Goal: Contribute content: Contribute content

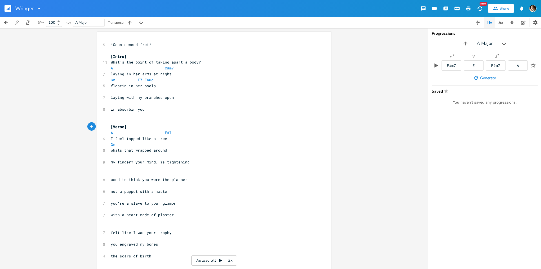
click at [179, 129] on pre "[Verse]" at bounding box center [211, 127] width 203 height 6
click at [178, 132] on pre "A F#7" at bounding box center [211, 133] width 203 height 6
click at [134, 126] on pre "[Verse]" at bounding box center [211, 127] width 203 height 6
click at [122, 132] on span at bounding box center [124, 133] width 9 height 6
click at [179, 130] on pre "A F#7" at bounding box center [211, 133] width 203 height 6
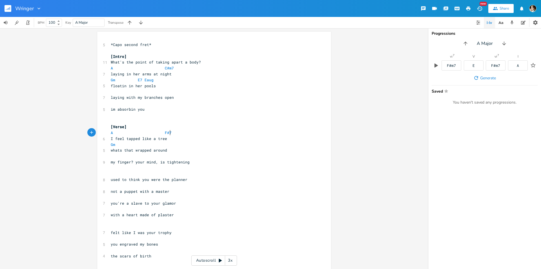
click at [197, 163] on pre "my finger? your mind, is tightening" at bounding box center [211, 162] width 203 height 6
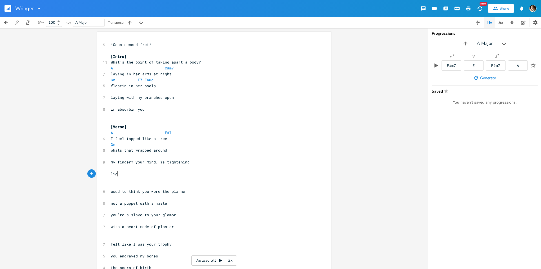
type textarea "light"
type textarea "ke a wringer"
type textarea ", ring ring wringer"
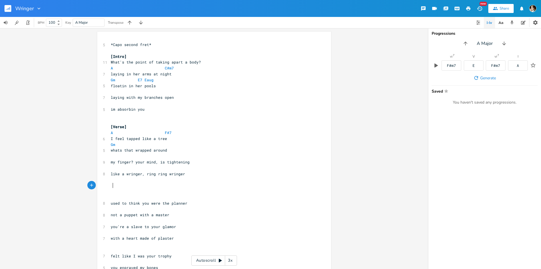
scroll to position [0, 1]
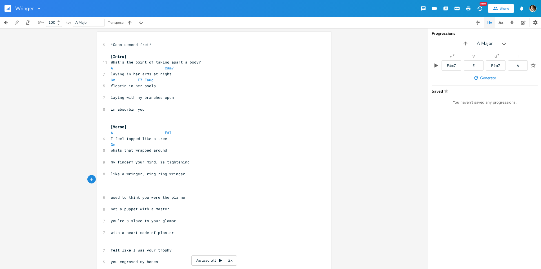
click at [164, 174] on span "like a wringer, ring ring wringer" at bounding box center [148, 173] width 74 height 5
type textarea "ring"
click at [229, 170] on pre "​" at bounding box center [211, 168] width 203 height 6
click at [206, 172] on pre "like a [PERSON_NAME], ring ring ring wringer" at bounding box center [211, 174] width 203 height 6
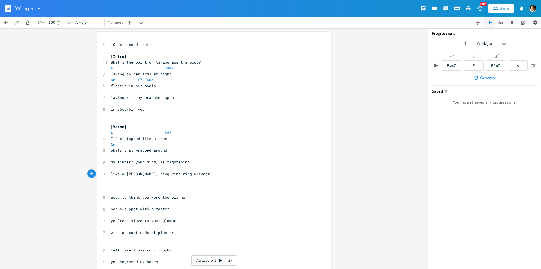
click at [196, 163] on pre "my finger? your mind, is tightening" at bounding box center [211, 162] width 203 height 6
click at [216, 176] on pre "like a [PERSON_NAME], ring ring ring wringer" at bounding box center [211, 174] width 203 height 6
click at [137, 174] on span "like a [PERSON_NAME], ring ring ring wringer" at bounding box center [160, 173] width 99 height 5
click at [127, 172] on span "like a [PERSON_NAME], ring ring ring wringer" at bounding box center [160, 173] width 99 height 5
click at [154, 173] on span "like a [PERSON_NAME], ring ring ring wringer" at bounding box center [160, 173] width 99 height 5
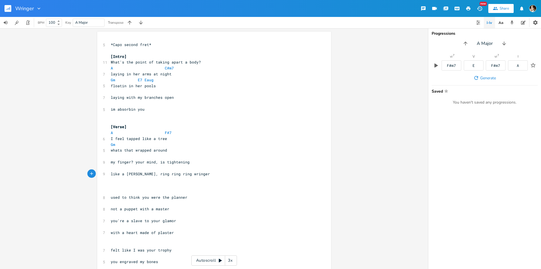
click at [200, 174] on pre "like a [PERSON_NAME], ring ring ring wringer" at bounding box center [211, 174] width 203 height 6
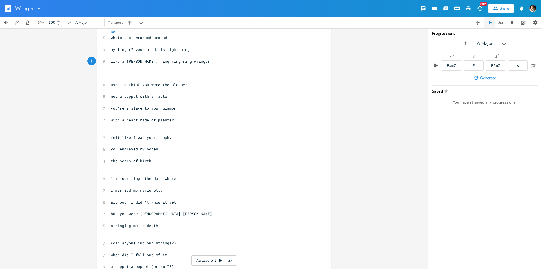
scroll to position [113, 0]
click at [183, 186] on pre "​" at bounding box center [211, 184] width 203 height 6
click at [190, 176] on pre "like our ring, the date where" at bounding box center [211, 178] width 203 height 6
click at [143, 169] on pre "​" at bounding box center [211, 166] width 203 height 6
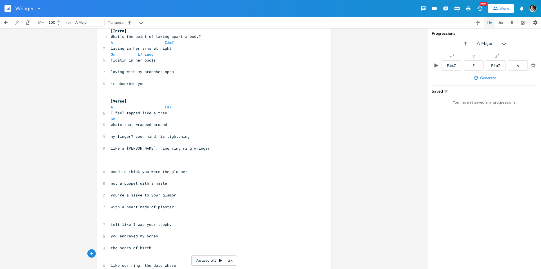
scroll to position [0, 0]
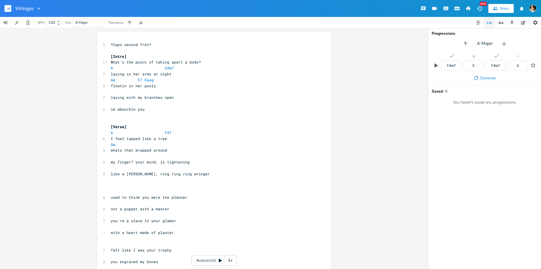
click at [189, 151] on pre "whats that wrapped around" at bounding box center [211, 150] width 203 height 6
click at [195, 158] on pre "​" at bounding box center [211, 156] width 203 height 6
click at [198, 164] on pre "my finger? your mind, is tightening" at bounding box center [211, 162] width 203 height 6
click at [204, 177] on div "5 *Capo second fret* ​ [Intro] 11 What's the point of taking apart a body? A C#…" at bounding box center [211, 238] width 203 height 393
click at [205, 175] on pre "like a [PERSON_NAME], ring ring ring wringer" at bounding box center [211, 174] width 203 height 6
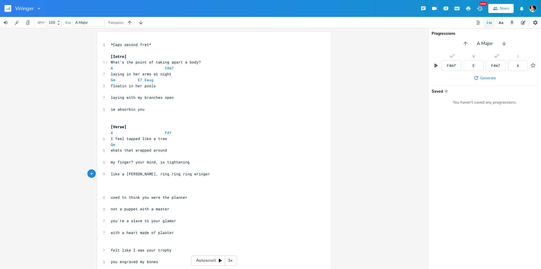
click at [123, 186] on pre "​" at bounding box center [211, 185] width 203 height 6
click at [123, 182] on div "5 *Capo second fret* ​ [Intro] 11 What's the point of taking apart a body? A C#…" at bounding box center [211, 238] width 203 height 393
click at [123, 184] on pre "​" at bounding box center [211, 185] width 203 height 6
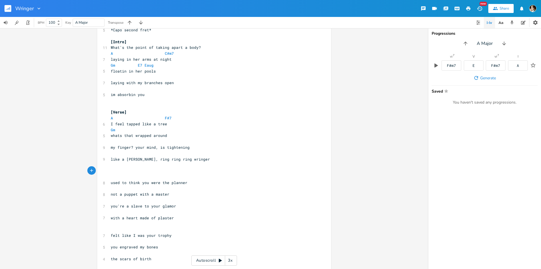
scroll to position [28, 0]
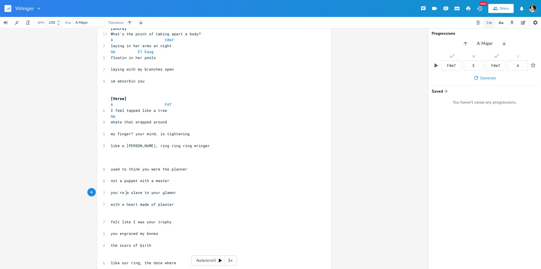
click at [124, 191] on span "you're a slave to your glamor" at bounding box center [143, 192] width 65 height 5
click at [138, 181] on span "not a puppet with a master" at bounding box center [140, 180] width 59 height 5
click at [155, 189] on pre "a slave to your glamor" at bounding box center [211, 192] width 203 height 6
click at [163, 185] on pre "​" at bounding box center [211, 186] width 203 height 6
click at [166, 190] on pre "a slave to your glamor" at bounding box center [211, 192] width 203 height 6
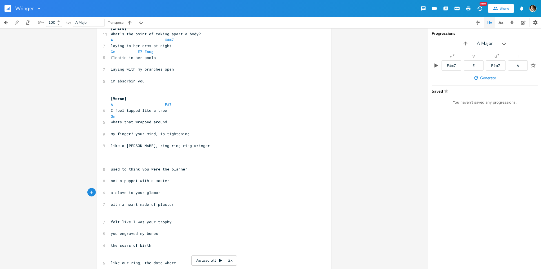
click at [110, 192] on pre "a slave to your glamor" at bounding box center [211, 192] width 203 height 6
click at [176, 206] on pre "with a heart made of plaster" at bounding box center [211, 204] width 203 height 6
click at [120, 204] on span "with a heart made of plaster" at bounding box center [142, 203] width 63 height 5
click at [175, 201] on pre "a heart made of plaster" at bounding box center [211, 204] width 203 height 6
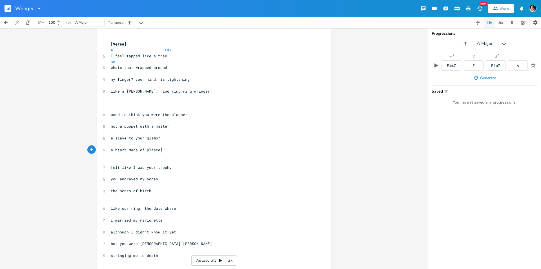
scroll to position [141, 0]
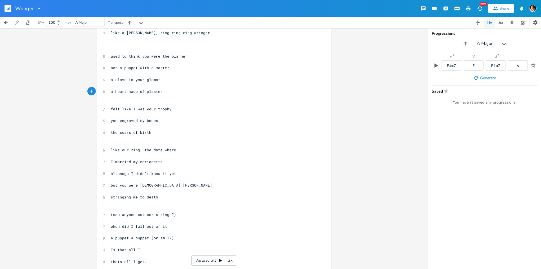
click at [121, 104] on pre "​" at bounding box center [211, 103] width 203 height 6
click at [172, 130] on pre "the scars of birth" at bounding box center [211, 132] width 203 height 6
click at [142, 99] on pre "​" at bounding box center [211, 97] width 203 height 6
click at [139, 103] on pre "​" at bounding box center [211, 103] width 203 height 6
click at [132, 94] on pre "a heart made of plaster" at bounding box center [211, 91] width 203 height 6
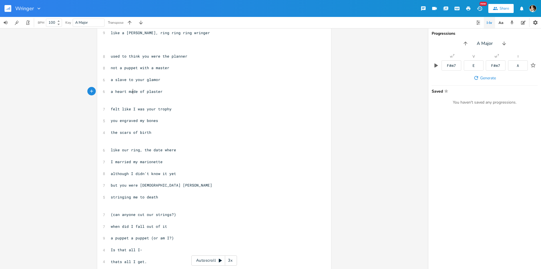
click at [125, 101] on pre "​" at bounding box center [211, 103] width 203 height 6
click at [125, 95] on pre "​" at bounding box center [211, 97] width 203 height 6
click at [123, 101] on pre "​" at bounding box center [211, 103] width 203 height 6
click at [162, 131] on pre "the scars of birth" at bounding box center [211, 132] width 203 height 6
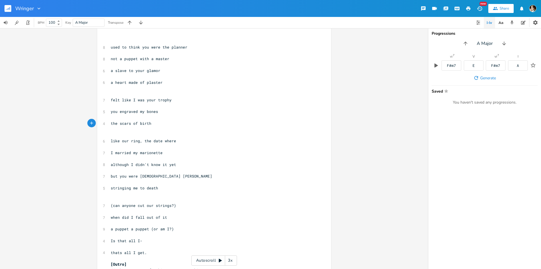
scroll to position [121, 0]
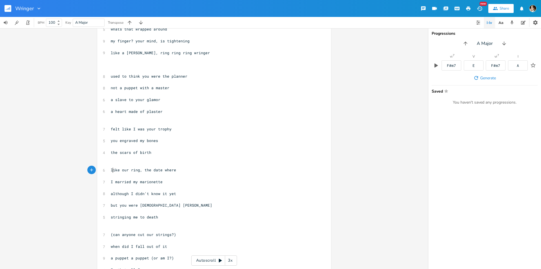
click at [111, 171] on span "like our ring, the date where" at bounding box center [143, 169] width 65 height 5
click at [120, 170] on span "like our ring, the date where" at bounding box center [143, 169] width 65 height 5
drag, startPoint x: 190, startPoint y: 203, endPoint x: 195, endPoint y: 203, distance: 4.5
click at [195, 203] on pre "but you were [DEMOGRAPHIC_DATA] [PERSON_NAME]" at bounding box center [211, 205] width 203 height 6
click at [170, 217] on pre "stringing me to death" at bounding box center [211, 217] width 203 height 6
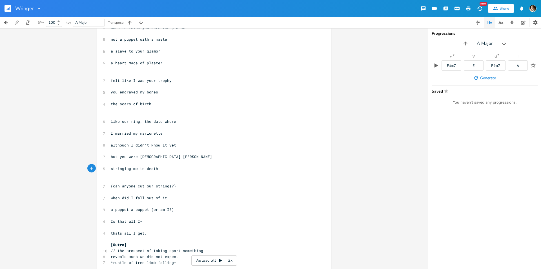
scroll to position [177, 0]
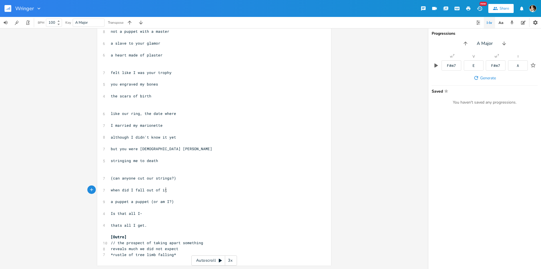
click at [179, 188] on pre "when did I fall out of it" at bounding box center [211, 190] width 203 height 6
click at [165, 168] on pre "​" at bounding box center [211, 166] width 203 height 6
click at [175, 190] on pre "when did I fall out of it" at bounding box center [211, 190] width 203 height 6
click at [129, 200] on span "a puppet a puppet (or am I?)" at bounding box center [142, 201] width 63 height 5
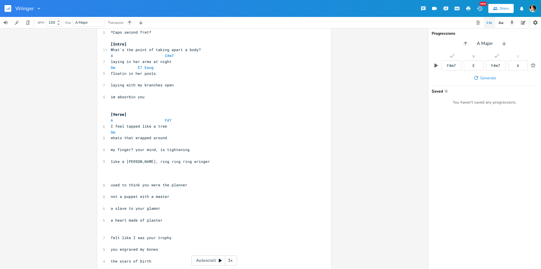
scroll to position [0, 0]
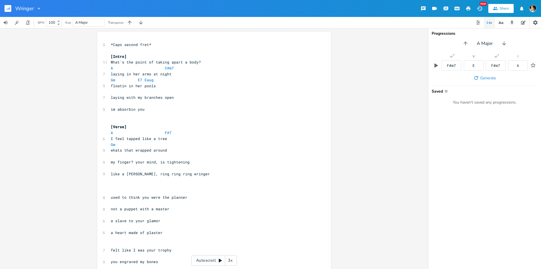
click at [181, 185] on pre "​" at bounding box center [211, 185] width 203 height 6
click at [183, 178] on pre "​" at bounding box center [211, 179] width 203 height 6
click at [179, 185] on pre "​" at bounding box center [211, 185] width 203 height 6
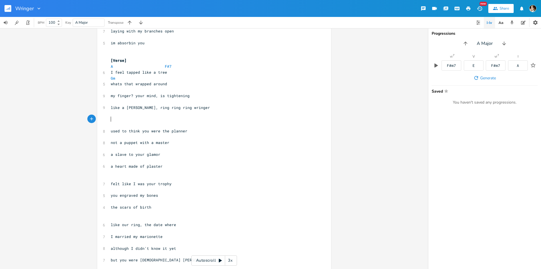
scroll to position [56, 0]
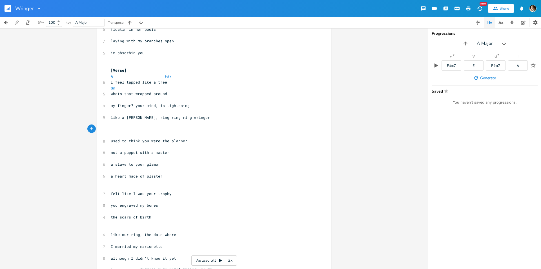
click at [127, 79] on pre "I feel tapped like a tree" at bounding box center [211, 82] width 203 height 6
click at [125, 78] on span at bounding box center [124, 76] width 9 height 6
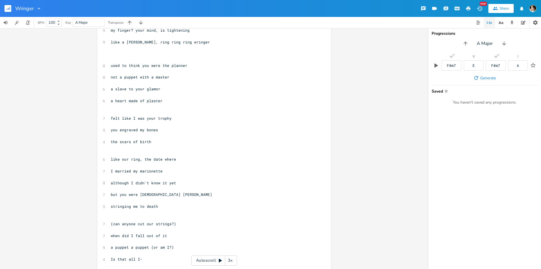
scroll to position [169, 0]
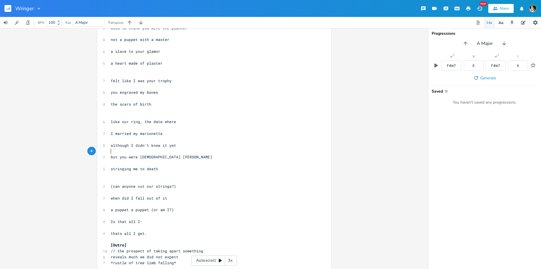
click at [178, 153] on pre "​" at bounding box center [211, 151] width 203 height 6
click at [177, 156] on pre "but you were [DEMOGRAPHIC_DATA] [PERSON_NAME]" at bounding box center [211, 157] width 203 height 6
click at [139, 155] on span "but you were [DEMOGRAPHIC_DATA] [PERSON_NAME]" at bounding box center [161, 156] width 101 height 5
click at [137, 157] on span "but you were [DEMOGRAPHIC_DATA] [PERSON_NAME]" at bounding box center [161, 156] width 101 height 5
type textarea "[DEMOGRAPHIC_DATA] [PERSON_NAME]"
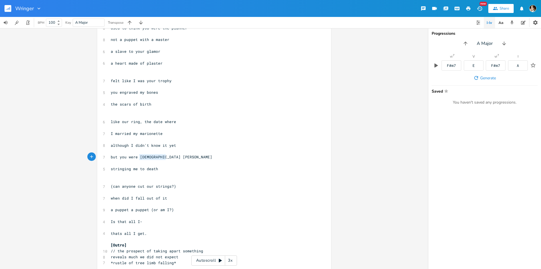
click at [166, 159] on pre "but you were [DEMOGRAPHIC_DATA] [PERSON_NAME]" at bounding box center [211, 157] width 203 height 6
click at [221, 157] on pre "but you were [DEMOGRAPHIC_DATA] [PERSON_NAME]" at bounding box center [211, 157] width 203 height 6
click at [173, 125] on pre "​" at bounding box center [211, 128] width 203 height 6
click at [132, 116] on pre "​" at bounding box center [211, 116] width 203 height 6
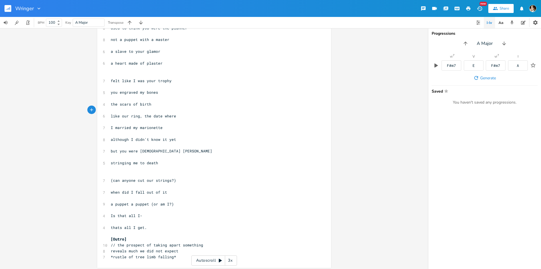
click at [119, 122] on pre "​" at bounding box center [211, 122] width 203 height 6
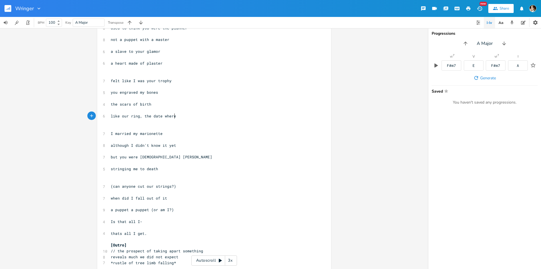
click at [173, 116] on pre "like our ring, the date where" at bounding box center [211, 116] width 203 height 6
click at [162, 115] on span "like our ring, the date where" at bounding box center [143, 115] width 65 height 5
type textarea "I was tied to"
click at [130, 132] on span "I married my marionette" at bounding box center [137, 133] width 52 height 5
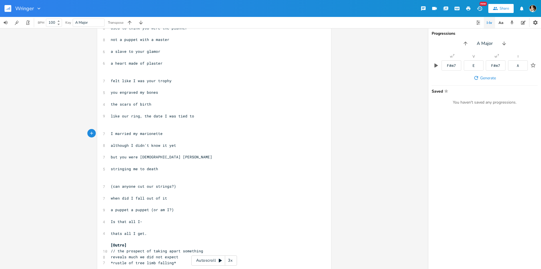
type textarea "I married"
click at [111, 135] on span "I married my marionette" at bounding box center [137, 133] width 52 height 5
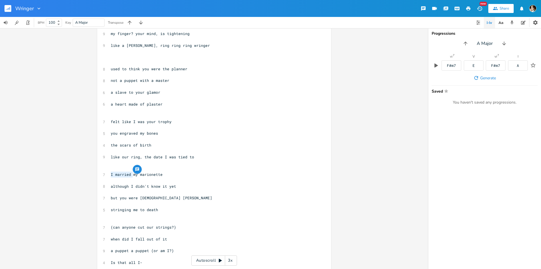
scroll to position [141, 0]
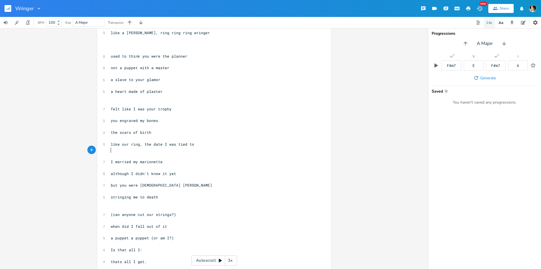
click at [179, 148] on pre "​" at bounding box center [211, 150] width 203 height 6
click at [130, 161] on span "I married my marionette" at bounding box center [137, 161] width 52 height 5
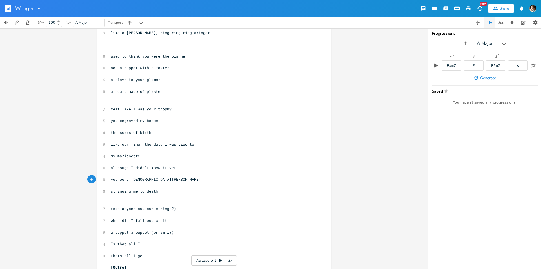
click at [143, 190] on span "stringing me to death" at bounding box center [134, 190] width 47 height 5
type textarea "my ."
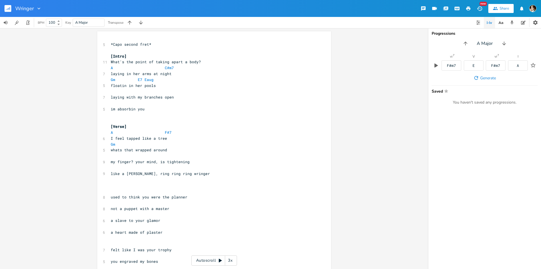
scroll to position [0, 0]
click at [202, 129] on pre "[Verse]" at bounding box center [211, 127] width 203 height 6
click at [177, 173] on span "like a [PERSON_NAME], ring ring ring wringer" at bounding box center [160, 173] width 99 height 5
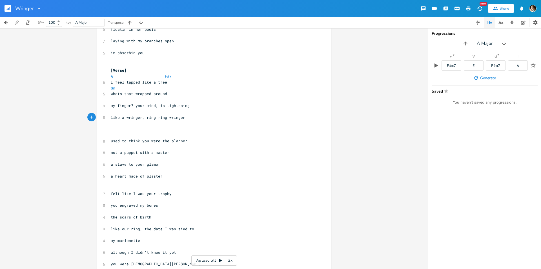
click at [114, 77] on span at bounding box center [116, 76] width 7 height 6
click at [179, 77] on pre "A F#7" at bounding box center [211, 76] width 203 height 6
click at [173, 100] on pre "​" at bounding box center [211, 100] width 203 height 6
click at [120, 75] on span at bounding box center [124, 76] width 9 height 6
type input "C Major"
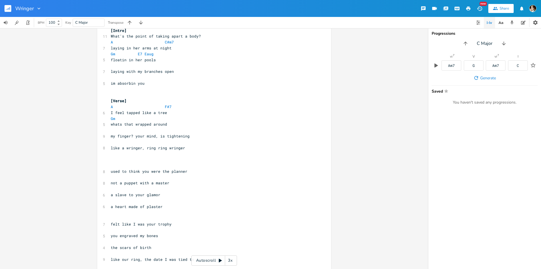
scroll to position [0, 0]
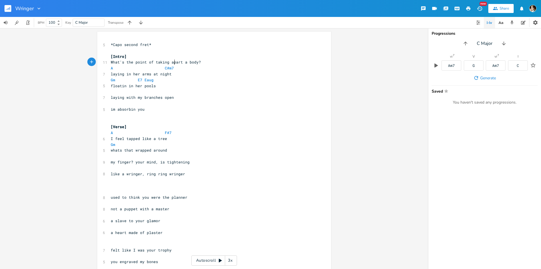
click at [172, 63] on span "What's the point of taking apart a body?" at bounding box center [156, 61] width 90 height 5
click at [179, 70] on pre "A C#m7" at bounding box center [211, 68] width 203 height 6
click at [184, 169] on pre "​" at bounding box center [211, 168] width 203 height 6
click at [167, 110] on pre "im absorbin you" at bounding box center [211, 109] width 203 height 6
click at [174, 75] on pre "laying in her arms at night" at bounding box center [211, 74] width 203 height 6
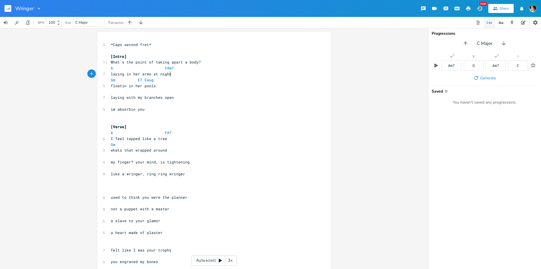
click at [176, 74] on pre "laying in her arms at night" at bounding box center [211, 74] width 203 height 6
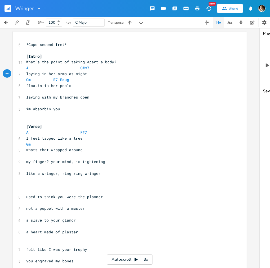
click at [136, 102] on pre "​" at bounding box center [126, 103] width 203 height 6
click at [81, 110] on pre "im absorbin you" at bounding box center [126, 109] width 203 height 6
click at [100, 97] on pre "laying with my branches open" at bounding box center [126, 97] width 203 height 6
click at [101, 133] on pre "A F#7" at bounding box center [126, 133] width 203 height 6
